Goal: Information Seeking & Learning: Learn about a topic

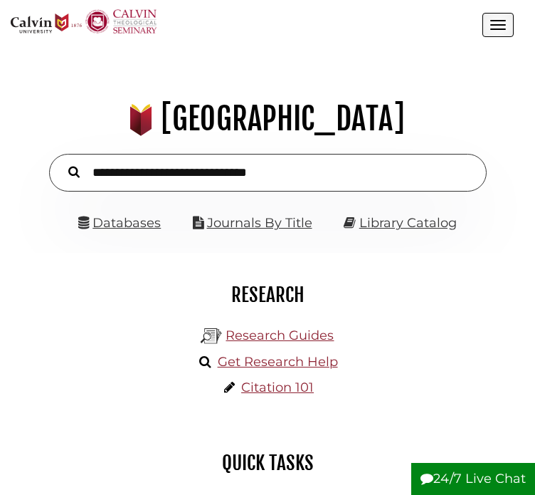
scroll to position [164, 493]
type input "**********"
click at [61, 162] on button "Search" at bounding box center [74, 171] width 26 height 18
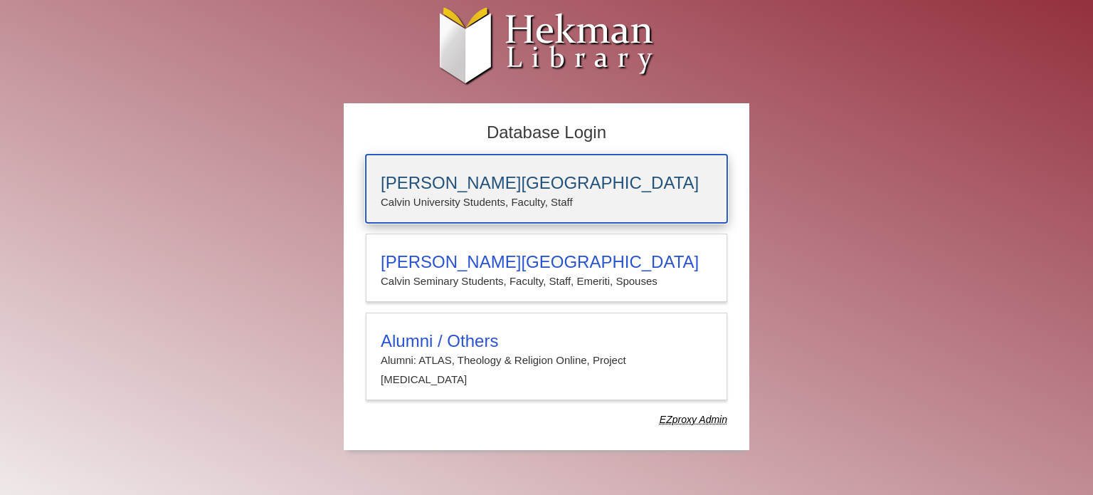
click at [394, 161] on div "[PERSON_NAME][GEOGRAPHIC_DATA] [PERSON_NAME] University Students, Faculty, Staff" at bounding box center [547, 188] width 362 height 68
click at [399, 180] on h3 "Calvin University" at bounding box center [547, 183] width 332 height 20
click at [455, 201] on p "Calvin University Students, Faculty, Staff" at bounding box center [547, 202] width 332 height 19
